Goal: Task Accomplishment & Management: Use online tool/utility

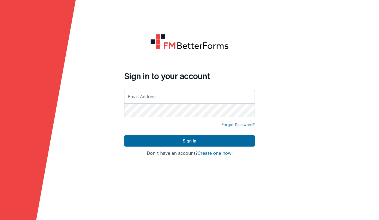
click at [150, 97] on input "text" at bounding box center [189, 97] width 131 height 14
click at [0, 219] on com-1password-button at bounding box center [0, 220] width 0 height 0
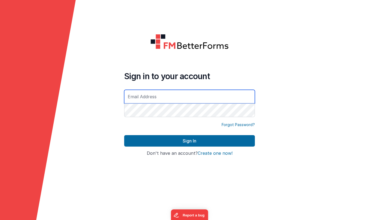
click at [0, 219] on com-1password-button at bounding box center [0, 220] width 0 height 0
type input "[PERSON_NAME][EMAIL_ADDRESS][DOMAIN_NAME]"
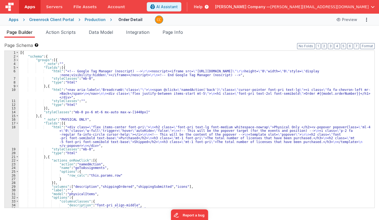
click at [59, 18] on div "Greenrock Client Portal" at bounding box center [51, 19] width 45 height 5
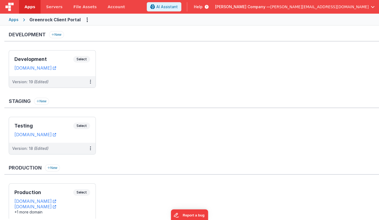
click at [9, 20] on div "Apps" at bounding box center [14, 19] width 10 height 5
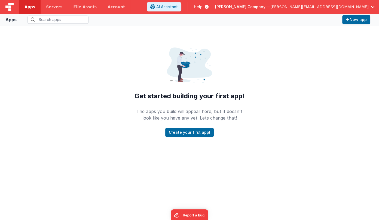
click at [11, 22] on div "Apps" at bounding box center [10, 19] width 11 height 7
click at [342, 6] on span "[PERSON_NAME][EMAIL_ADDRESS][DOMAIN_NAME]" at bounding box center [320, 6] width 98 height 5
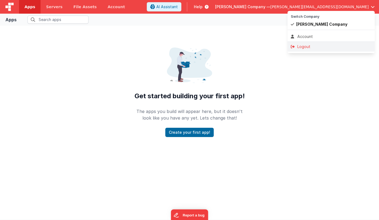
click at [316, 47] on div "Logout" at bounding box center [331, 46] width 81 height 5
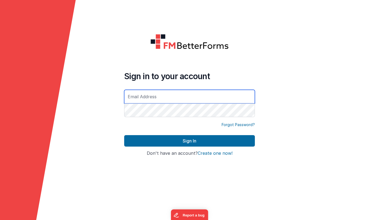
click at [196, 94] on input "text" at bounding box center [189, 97] width 131 height 14
type input "[PERSON_NAME][EMAIL_ADDRESS][DOMAIN_NAME]"
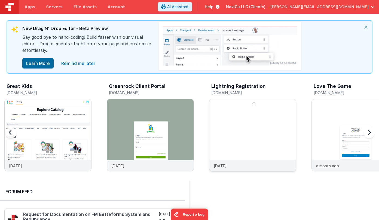
click at [283, 159] on img at bounding box center [253, 142] width 87 height 87
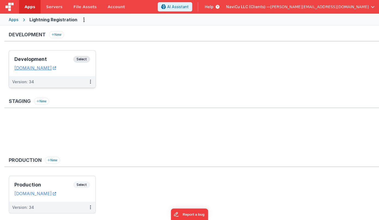
click at [81, 82] on div "Version: 34" at bounding box center [48, 81] width 73 height 5
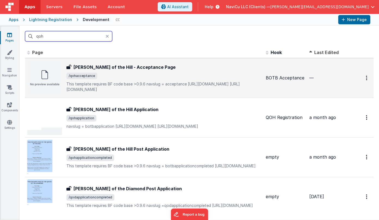
type input "qoh"
click at [121, 78] on span "/qohacceptance" at bounding box center [164, 76] width 195 height 7
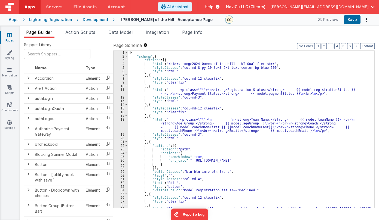
click at [196, 62] on div "[{ "schema" : { "fields" : [{ "html" : "<h1><strong>2024 Queen of the Hill - WI…" at bounding box center [249, 135] width 243 height 168
click at [225, 97] on div "[{ "schema" : { "fields" : [{ "html" : "<h1><strong>2025 Queen of the Hill - WI…" at bounding box center [249, 135] width 243 height 168
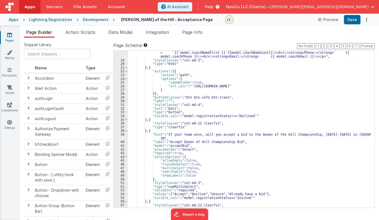
scroll to position [89, 0]
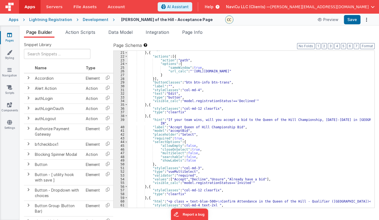
click at [323, 120] on div ""type" : "html" } , { "actions" : [{ "action" : "path" , "options" : { "sameWin…" at bounding box center [249, 129] width 243 height 164
click at [333, 120] on div ""type" : "html" } , { "actions" : [{ "action" : "path" , "options" : { "sameWin…" at bounding box center [249, 129] width 243 height 164
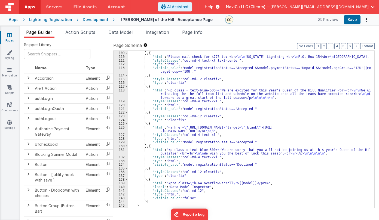
scroll to position [441, 0]
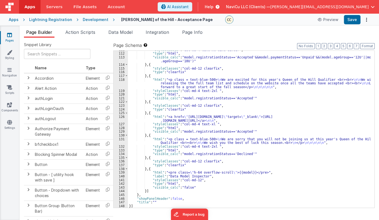
click at [263, 161] on div ""styleClasses" : "col-md-4 text-xl text-center" , "type" : "html" , "visible_ca…" at bounding box center [249, 130] width 243 height 164
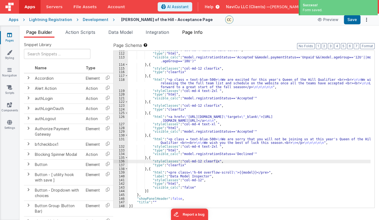
click at [193, 32] on span "Page Info" at bounding box center [192, 31] width 20 height 5
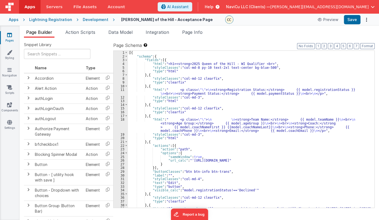
click at [191, 65] on div "[{ "schema" : { "fields" : [{ "html" : "<h1><strong>2025 Queen of the Hill - WI…" at bounding box center [249, 135] width 243 height 168
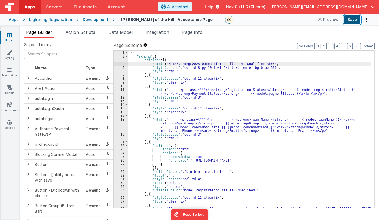
drag, startPoint x: 351, startPoint y: 19, endPoint x: 341, endPoint y: 19, distance: 10.4
click at [351, 19] on button "Save" at bounding box center [352, 19] width 17 height 9
click at [54, 19] on div "Lightning Registration" at bounding box center [50, 19] width 43 height 5
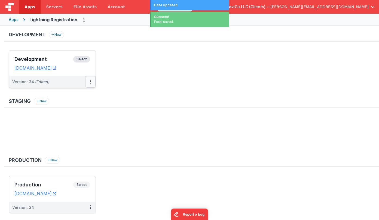
click at [90, 80] on button at bounding box center [90, 81] width 10 height 11
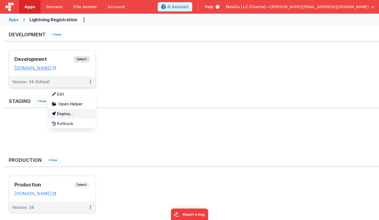
click at [71, 110] on link "Deploy..." at bounding box center [72, 114] width 48 height 10
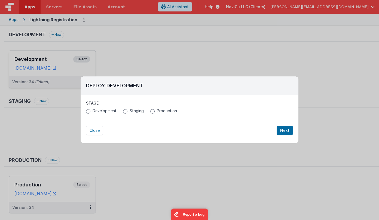
click at [155, 111] on label "Production" at bounding box center [163, 110] width 27 height 5
click at [155, 111] on input "Production" at bounding box center [152, 111] width 4 height 4
radio input "true"
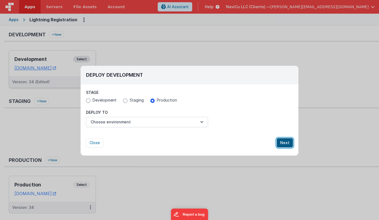
click at [289, 144] on button "Next" at bounding box center [285, 142] width 16 height 9
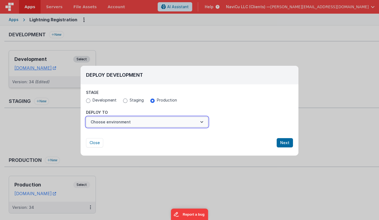
click at [128, 120] on button "Choose environment" at bounding box center [147, 122] width 122 height 10
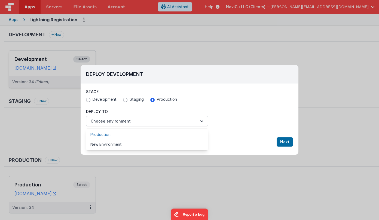
click at [125, 129] on link "Production" at bounding box center [147, 134] width 122 height 10
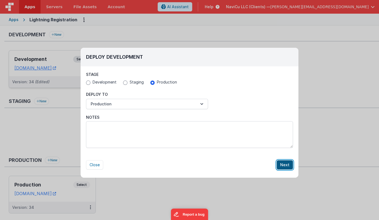
click at [284, 165] on button "Next" at bounding box center [285, 164] width 16 height 9
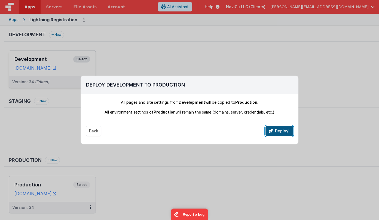
click at [280, 128] on button "Deploy!" at bounding box center [280, 131] width 28 height 10
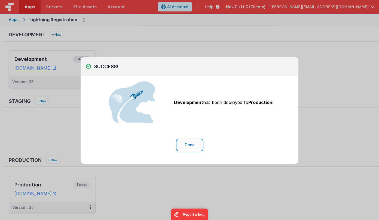
click at [198, 144] on button "Done" at bounding box center [189, 145] width 25 height 10
